Goal: Check status: Check status

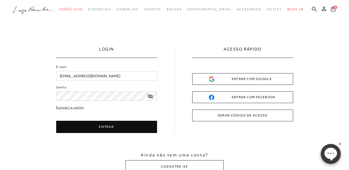
click at [254, 75] on button "ENTRAR COM GOOGLE" at bounding box center [242, 79] width 101 height 12
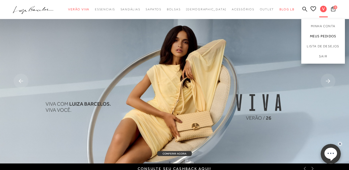
click at [326, 36] on link "Meus Pedidos" at bounding box center [323, 36] width 44 height 10
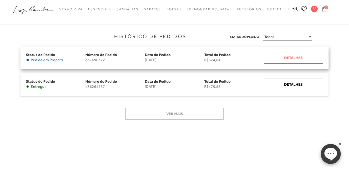
scroll to position [60, 0]
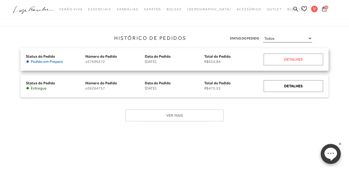
drag, startPoint x: 296, startPoint y: 62, endPoint x: 268, endPoint y: 63, distance: 28.6
click at [296, 62] on div "Detalhes" at bounding box center [293, 60] width 59 height 12
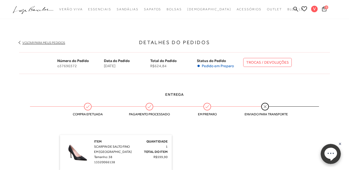
scroll to position [56, 0]
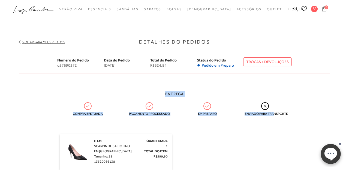
drag, startPoint x: 264, startPoint y: 113, endPoint x: 59, endPoint y: 87, distance: 206.1
click at [59, 87] on div "Entrega Compra efetuada Pagamento processado Em preparo Enviado para transporte" at bounding box center [174, 104] width 311 height 43
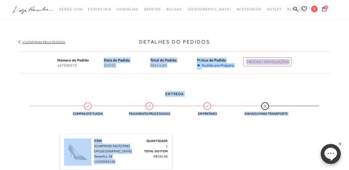
drag, startPoint x: 105, startPoint y: 59, endPoint x: 278, endPoint y: 131, distance: 187.7
click at [278, 131] on div "Detalhes do Pedidos Voltar para meus pedidos Número do Pedido o37690372 Data do…" at bounding box center [174, 168] width 311 height 292
click at [290, 111] on div "Entrega Compra efetuada Pagamento processado Em preparo Enviado para transporte" at bounding box center [174, 104] width 311 height 43
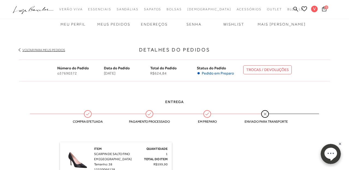
scroll to position [48, 0]
